Goal: Task Accomplishment & Management: Use online tool/utility

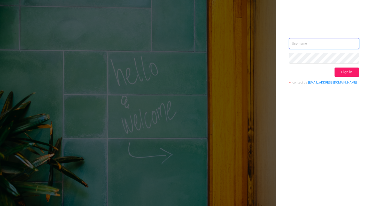
type input "[EMAIL_ADDRESS][DOMAIN_NAME]"
click at [349, 75] on button "Sign in" at bounding box center [346, 72] width 25 height 9
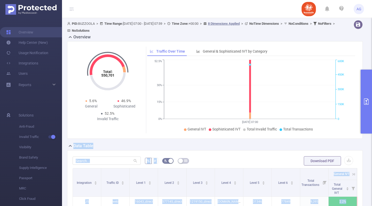
drag, startPoint x: 365, startPoint y: 67, endPoint x: 366, endPoint y: 78, distance: 11.4
click at [366, 78] on section "PID: BUZZOOLA > Time Range: [DATE] 07:00 - [DATE] 07:59 > Time Zone: +00:00 > 8…" at bounding box center [217, 180] width 310 height 325
click at [366, 78] on button "primary" at bounding box center [365, 102] width 11 height 64
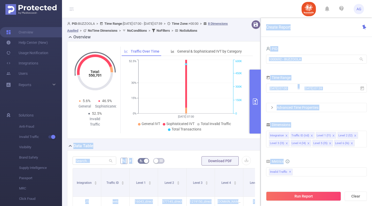
click at [323, 72] on form "PID 1000692 - BUZZOOLA 1000692 - BUZZOOLA Time Range [DATE] 07:00 _ [DATE] 07:5…" at bounding box center [316, 78] width 101 height 67
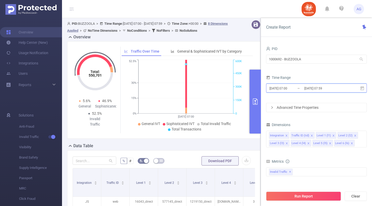
click at [362, 90] on icon at bounding box center [362, 88] width 5 height 5
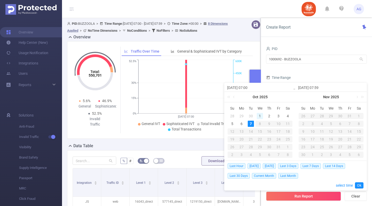
click at [259, 115] on div "1" at bounding box center [260, 116] width 6 height 6
click at [240, 125] on div "6" at bounding box center [241, 124] width 6 height 6
type input "[DATE] 07:00"
type input "[DATE] 07:59"
type input "[DATE] 07:00"
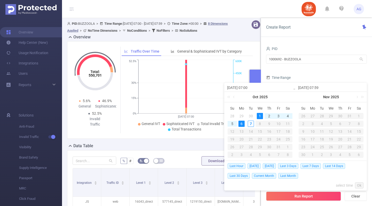
type input "[DATE] 07:59"
click at [360, 184] on link "Ok" at bounding box center [359, 185] width 9 height 6
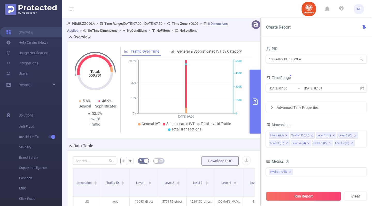
click at [300, 110] on div "Advanced Time Properties" at bounding box center [316, 107] width 100 height 9
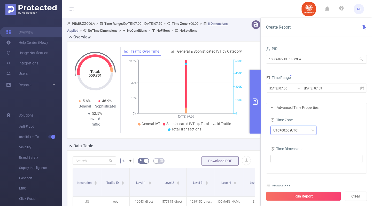
click at [293, 127] on div "UTC+00:00 (UTC)" at bounding box center [287, 130] width 29 height 9
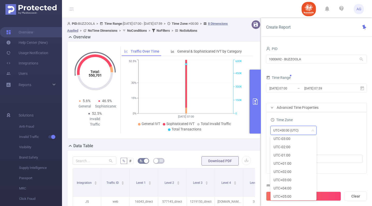
scroll to position [94, 0]
click at [292, 179] on li "UTC+03:00" at bounding box center [293, 180] width 46 height 8
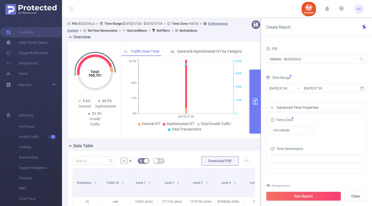
click at [323, 164] on div at bounding box center [316, 159] width 92 height 11
click at [325, 162] on ul at bounding box center [314, 159] width 85 height 8
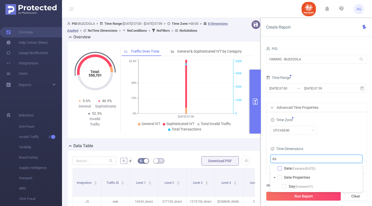
type input "da"
click at [279, 168] on span at bounding box center [279, 168] width 4 height 4
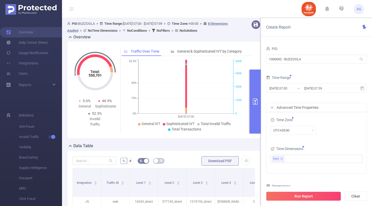
click at [333, 127] on div "UTC+03:00" at bounding box center [316, 130] width 92 height 9
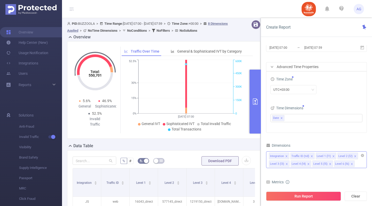
click at [287, 156] on icon "icon: close" at bounding box center [286, 156] width 3 height 3
click at [289, 156] on icon "icon: close" at bounding box center [290, 156] width 2 height 2
click at [338, 164] on div "Level 1 (l1) Level 2 (l2) Level 3 (l3) Level 4 (l4) Level 5 (l5) Level 6 (l6)" at bounding box center [316, 159] width 101 height 17
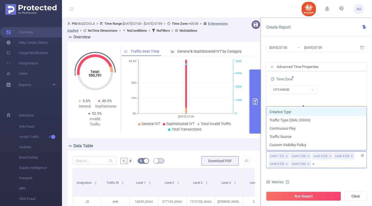
type input "cre"
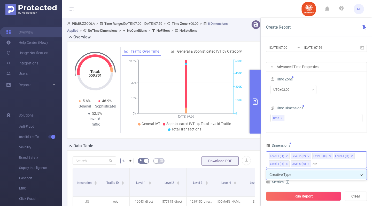
click at [333, 173] on li "Creative Type" at bounding box center [316, 175] width 100 height 8
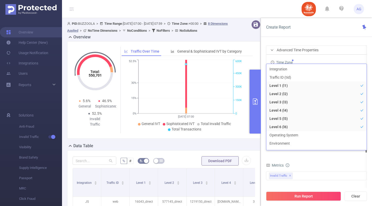
click at [333, 173] on div "Invalid Traffic ✕" at bounding box center [316, 175] width 101 height 9
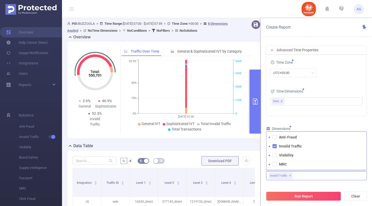
click at [275, 140] on li "Anti-Fraud" at bounding box center [316, 137] width 100 height 7
click at [275, 136] on span at bounding box center [274, 137] width 4 height 4
click at [275, 156] on span at bounding box center [274, 155] width 4 height 4
click at [274, 164] on span at bounding box center [274, 164] width 4 height 4
click at [321, 123] on div "PID 1000692 - BUZZOOLA 1000692 - BUZZOOLA Time Range [DATE] 07:00 _ [DATE] 07:5…" at bounding box center [316, 118] width 101 height 260
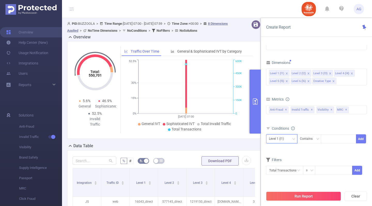
click at [286, 138] on div "Level 1 (l1)" at bounding box center [278, 139] width 19 height 9
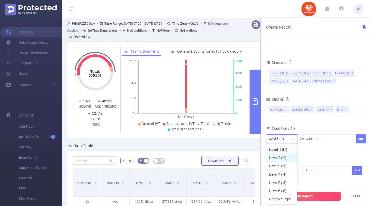
click at [285, 155] on li "Level 2 (l2)" at bounding box center [281, 158] width 31 height 8
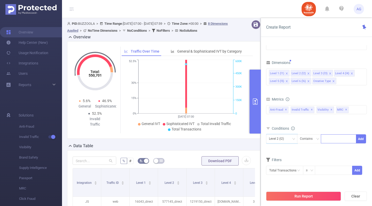
click at [331, 139] on div at bounding box center [338, 139] width 30 height 9
paste input "583140"
type input "583140"
click at [337, 151] on li "583140" at bounding box center [338, 150] width 35 height 8
click at [362, 139] on button "Add" at bounding box center [361, 138] width 10 height 9
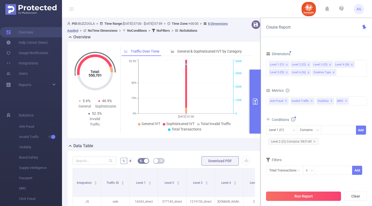
click at [317, 196] on button "Run Report" at bounding box center [303, 196] width 75 height 9
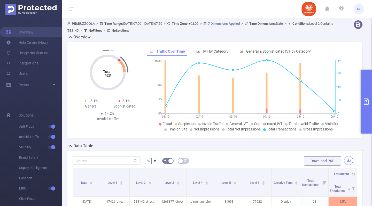
click at [344, 160] on button "button" at bounding box center [348, 160] width 9 height 9
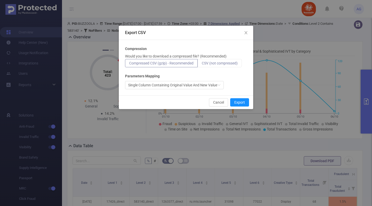
click at [231, 59] on label "CSV (not compressed)" at bounding box center [219, 63] width 44 height 8
click at [202, 65] on input "CSV (not compressed)" at bounding box center [202, 65] width 0 height 0
click at [237, 105] on button "Export" at bounding box center [239, 102] width 19 height 8
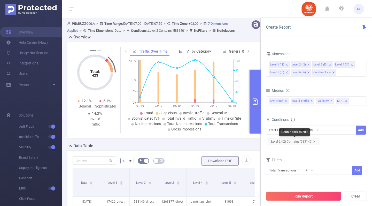
click at [307, 142] on span "Level 2 (l2) Contains '583140'" at bounding box center [293, 141] width 51 height 7
click at [302, 141] on span "Level 2 (l2) Contains '583140'" at bounding box center [293, 141] width 51 height 7
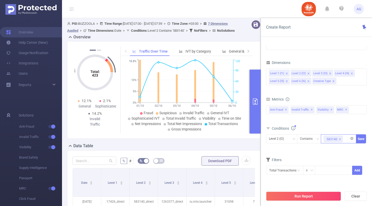
click at [340, 139] on icon "icon: close" at bounding box center [339, 139] width 3 height 3
click at [340, 139] on div at bounding box center [338, 139] width 30 height 9
paste input "588126"
type input "588126"
click at [332, 150] on li "588126" at bounding box center [338, 150] width 35 height 8
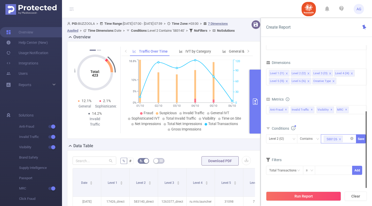
click at [365, 137] on div at bounding box center [365, 149] width 1 height 77
click at [360, 138] on button "Save" at bounding box center [361, 138] width 10 height 9
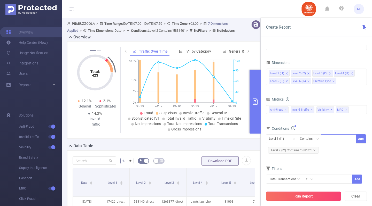
click at [313, 194] on button "Run Report" at bounding box center [303, 196] width 75 height 9
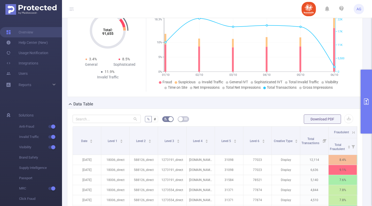
scroll to position [42, 0]
click at [345, 118] on button "button" at bounding box center [348, 118] width 9 height 9
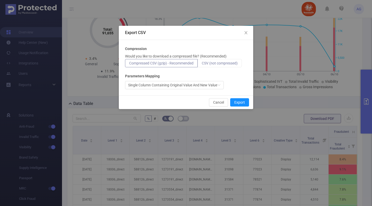
click at [236, 64] on span "CSV (not compressed)" at bounding box center [220, 63] width 36 height 4
click at [202, 65] on input "CSV (not compressed)" at bounding box center [202, 65] width 0 height 0
click at [240, 101] on button "Export" at bounding box center [239, 102] width 19 height 8
